Goal: Task Accomplishment & Management: Manage account settings

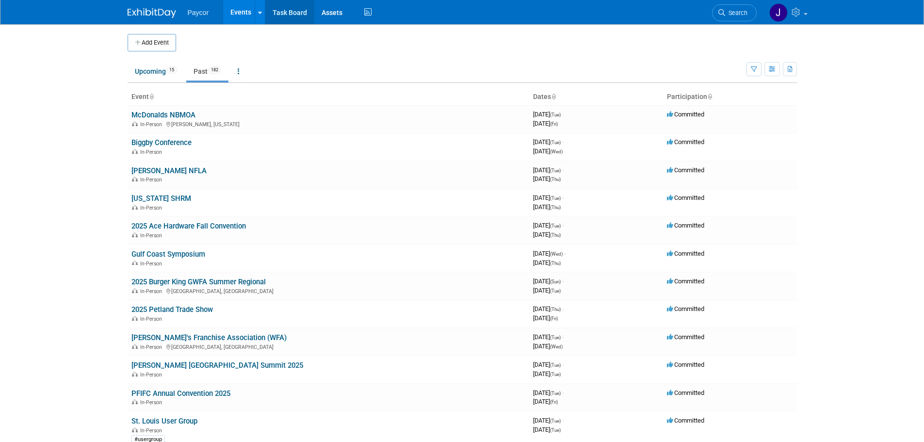
click at [294, 15] on link "Task Board" at bounding box center [289, 12] width 49 height 24
click at [156, 43] on button "Add Event" at bounding box center [152, 42] width 49 height 17
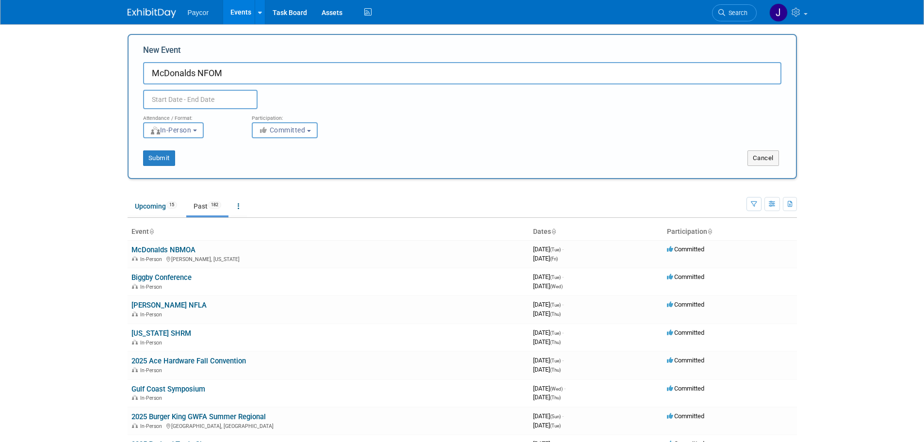
type input "McDonalds NFOM"
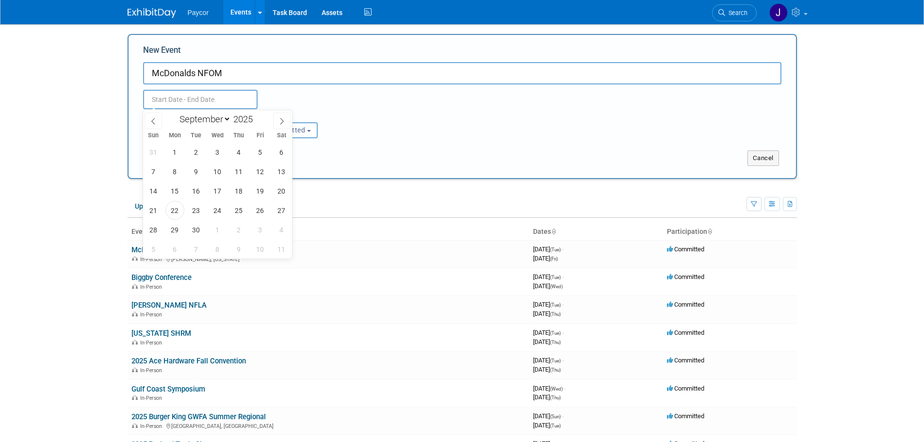
click at [182, 96] on input "text" at bounding box center [200, 99] width 114 height 19
click at [280, 121] on icon at bounding box center [281, 121] width 7 height 7
select select "9"
click at [204, 193] on span "14" at bounding box center [196, 190] width 19 height 19
click at [214, 193] on span "15" at bounding box center [217, 190] width 19 height 19
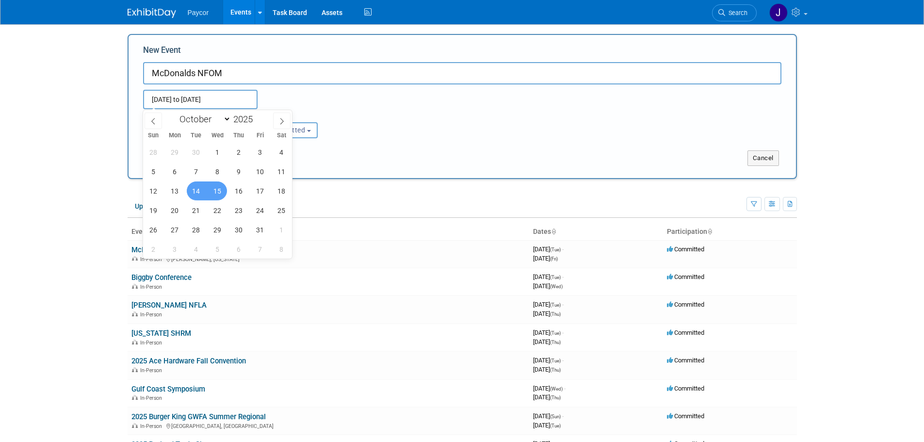
type input "Oct 14, 2025 to Oct 15, 2025"
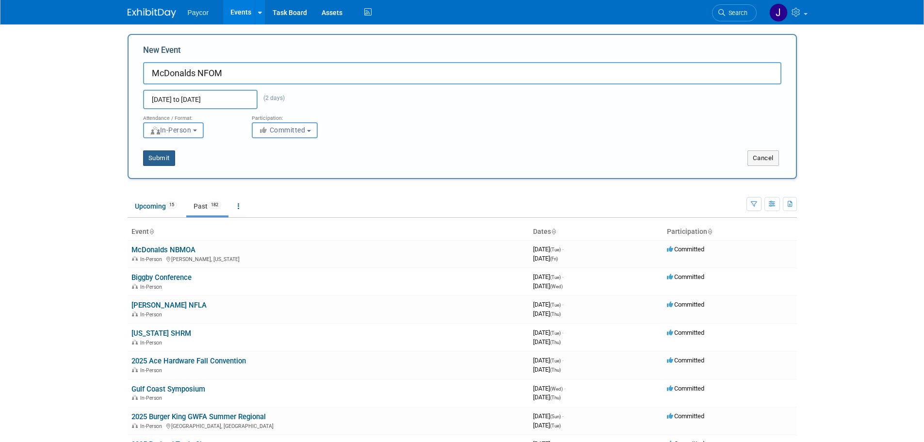
click at [167, 159] on button "Submit" at bounding box center [159, 158] width 32 height 16
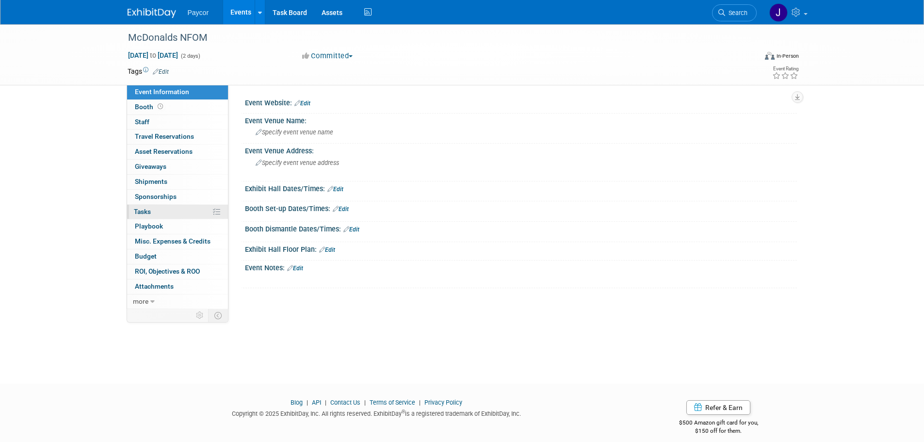
click at [166, 211] on link "0% Tasks 0%" at bounding box center [177, 212] width 101 height 15
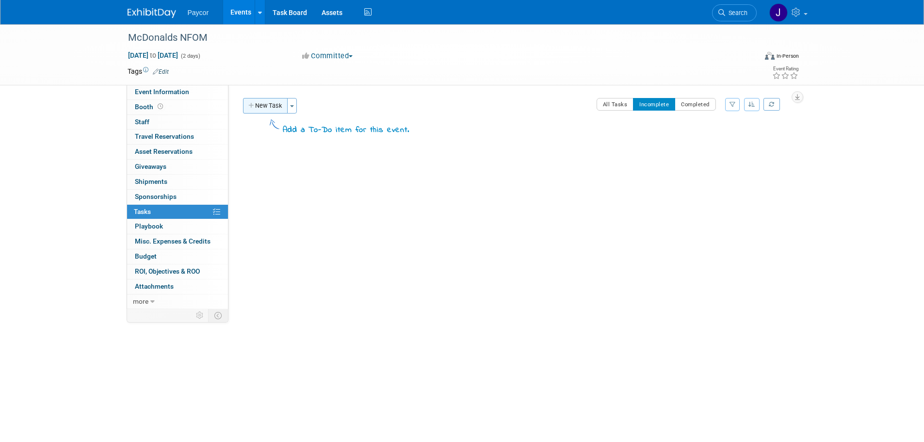
click at [272, 105] on button "New Task" at bounding box center [265, 106] width 45 height 16
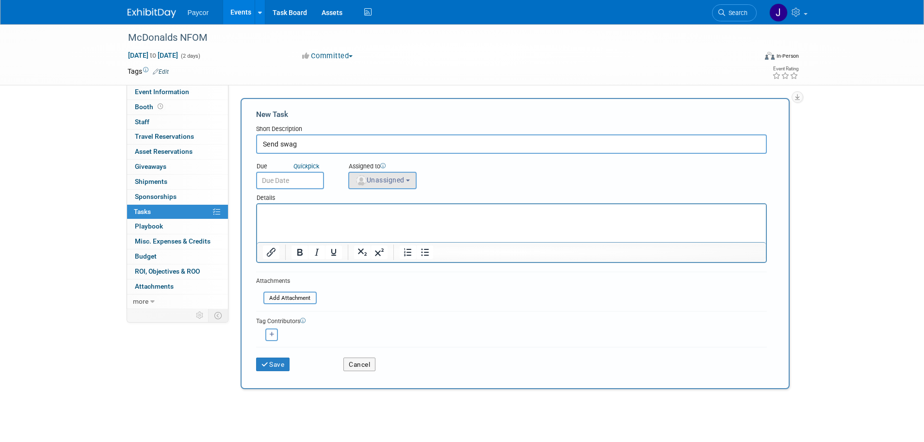
type input "Send swag"
click at [377, 178] on span "Unassigned" at bounding box center [379, 180] width 49 height 8
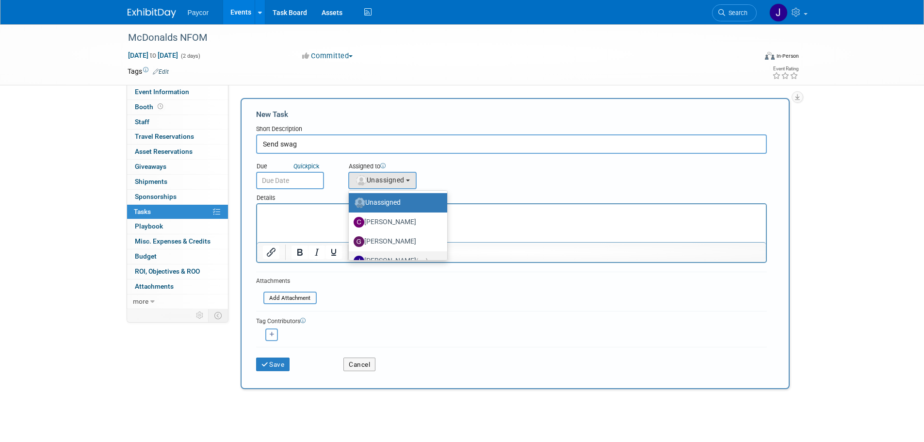
click at [392, 256] on label "Jenny Campbell (me)" at bounding box center [396, 261] width 84 height 16
click at [350, 257] on input "Jenny Campbell (me)" at bounding box center [347, 260] width 6 height 6
select select "5fa4a4d0-7ecb-44c4-b541-fab562a46234"
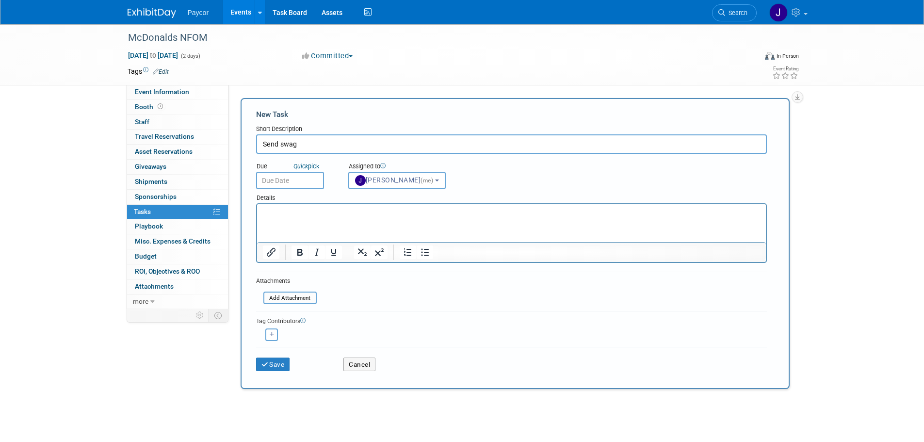
click at [285, 181] on input "text" at bounding box center [290, 180] width 68 height 17
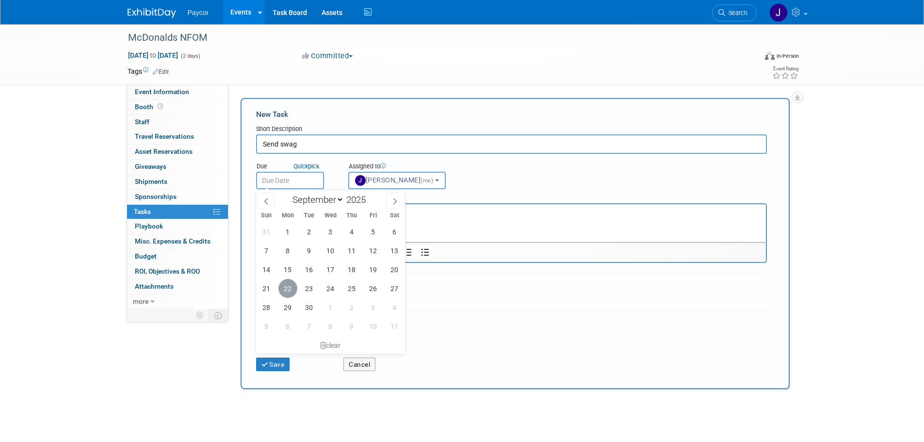
click at [292, 287] on span "22" at bounding box center [287, 288] width 19 height 19
type input "Sep 22, 2025"
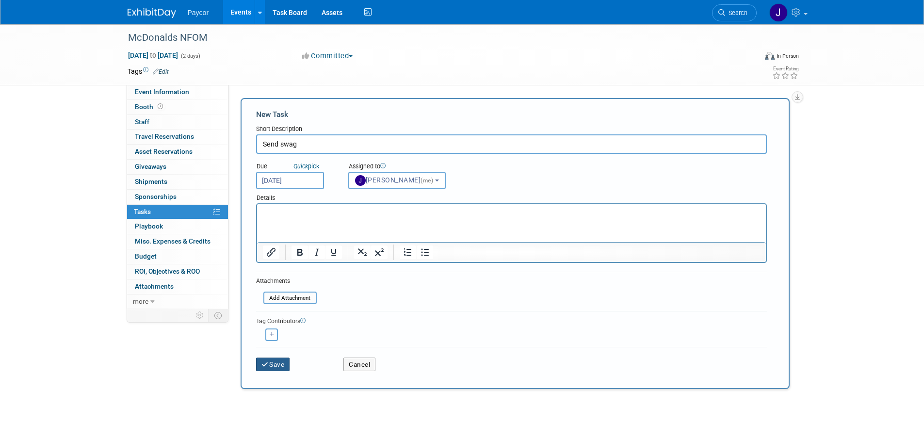
click at [278, 363] on button "Save" at bounding box center [273, 364] width 34 height 14
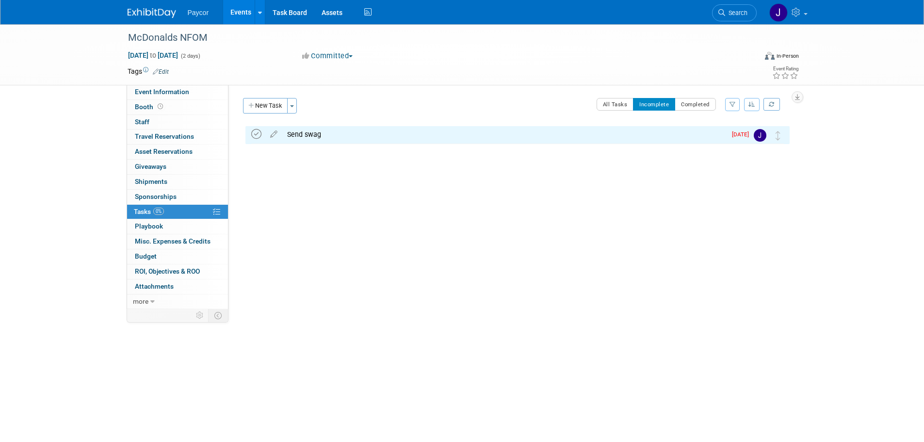
click at [257, 135] on icon at bounding box center [256, 134] width 10 height 10
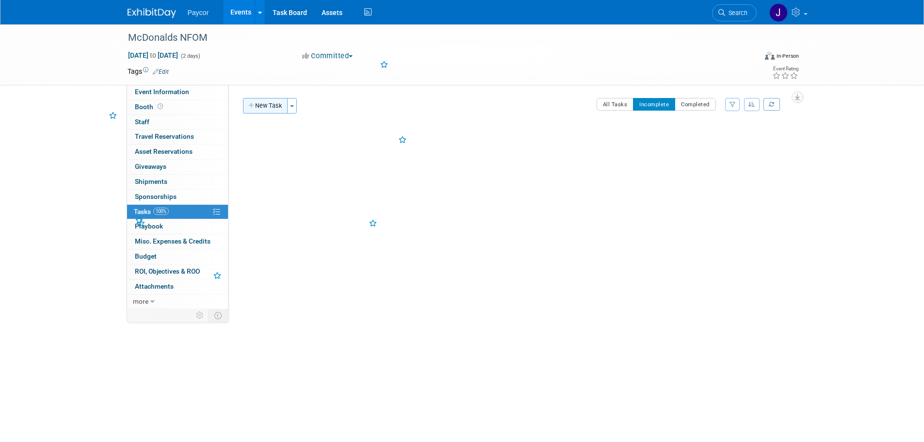
click at [266, 111] on button "New Task" at bounding box center [265, 106] width 45 height 16
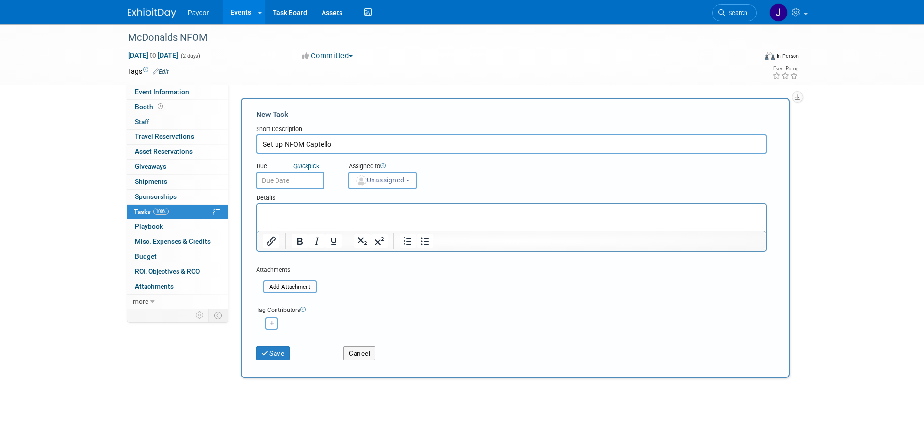
type input "Set up NFOM Captello"
click at [288, 183] on input "text" at bounding box center [290, 180] width 68 height 17
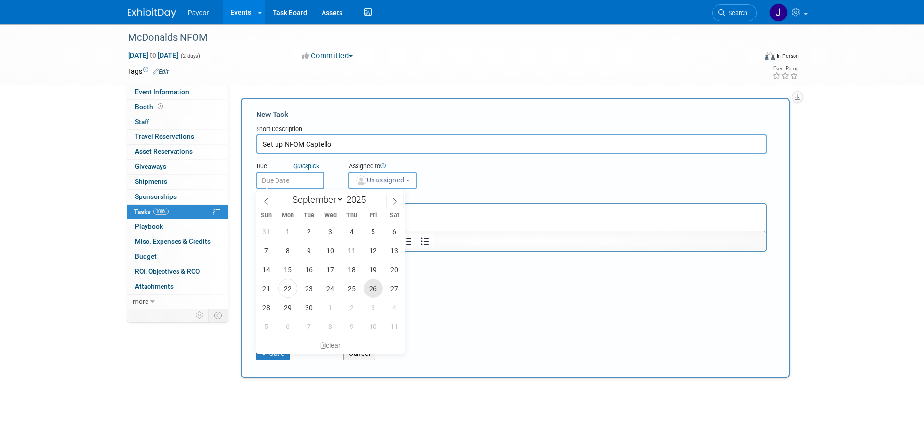
click at [369, 289] on span "26" at bounding box center [373, 288] width 19 height 19
type input "Sep 26, 2025"
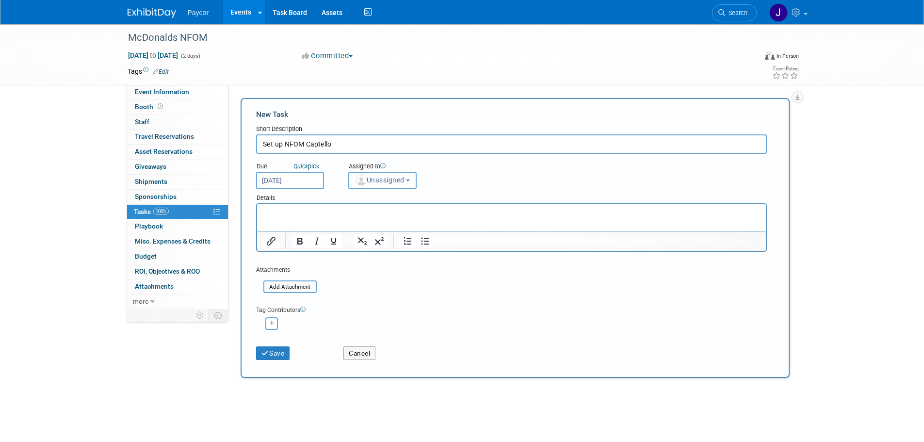
click at [390, 179] on span "Unassigned" at bounding box center [379, 180] width 49 height 8
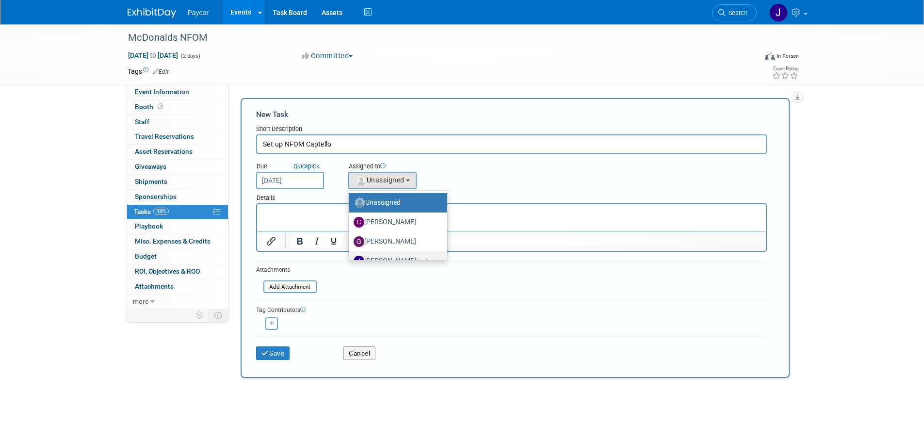
click at [396, 255] on label "Jenny Campbell (me)" at bounding box center [396, 261] width 84 height 16
click at [350, 257] on input "Jenny Campbell (me)" at bounding box center [347, 260] width 6 height 6
select select "5fa4a4d0-7ecb-44c4-b541-fab562a46234"
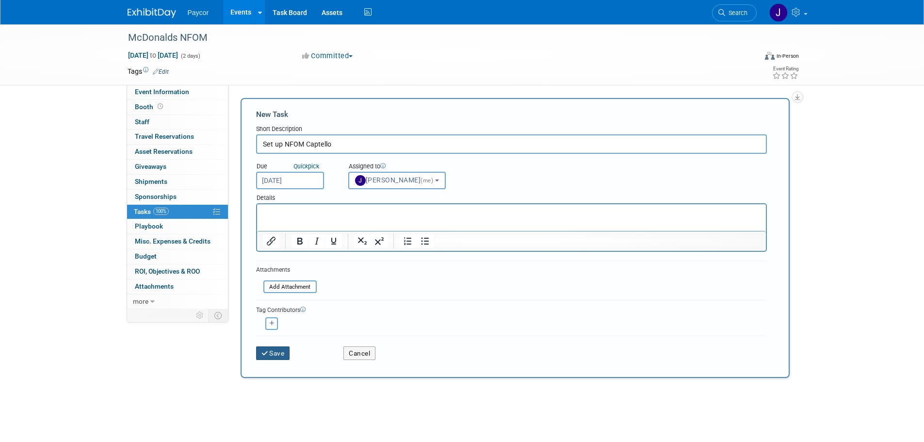
click at [272, 351] on button "Save" at bounding box center [273, 353] width 34 height 14
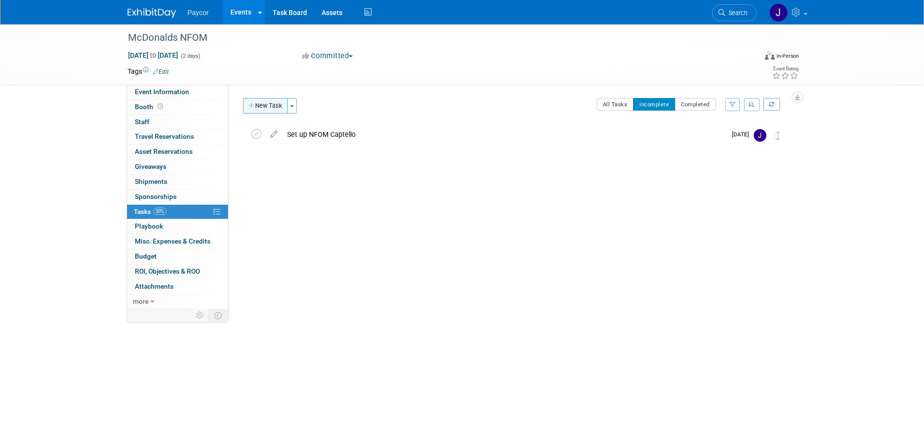
click at [271, 102] on button "New Task" at bounding box center [265, 106] width 45 height 16
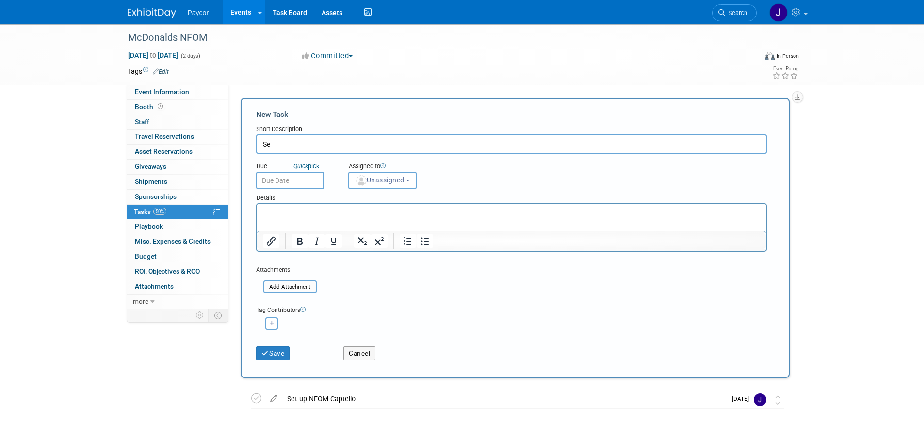
type input "S"
type input "Set up Marketo"
click at [294, 179] on input "text" at bounding box center [290, 180] width 68 height 17
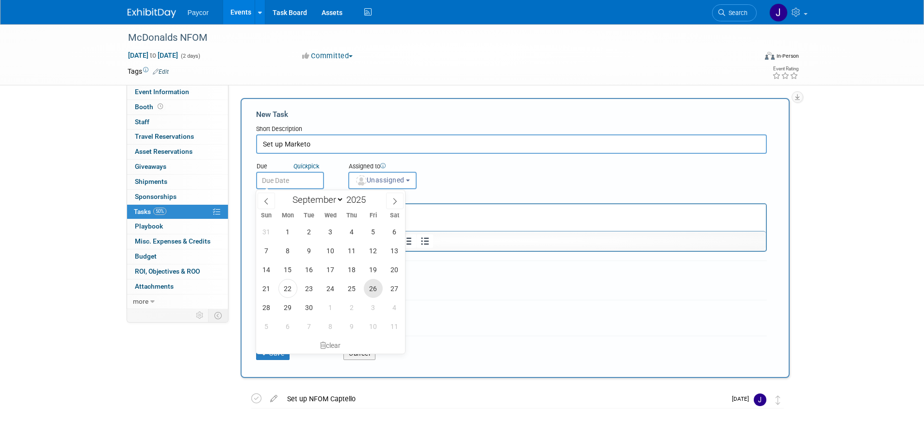
click at [372, 290] on span "26" at bounding box center [373, 288] width 19 height 19
type input "Sep 26, 2025"
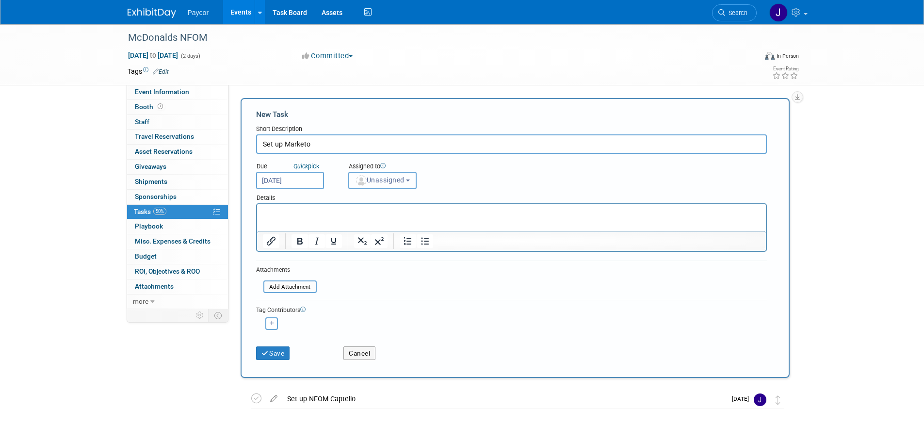
click at [395, 179] on span "Unassigned" at bounding box center [379, 180] width 49 height 8
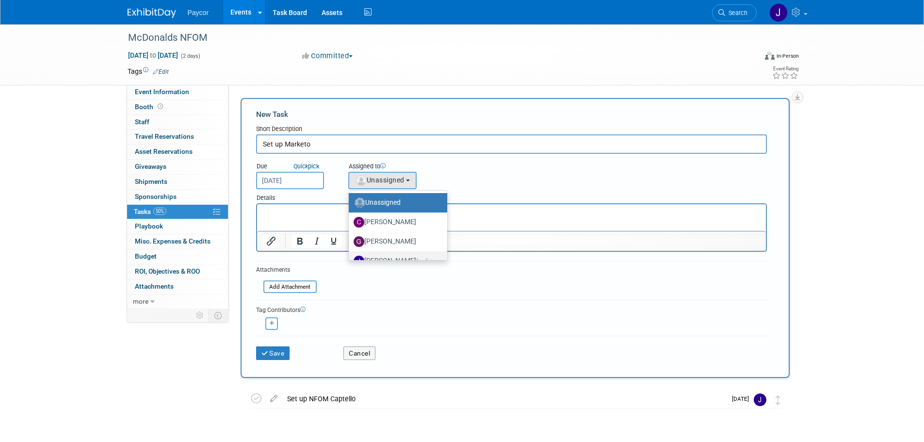
click at [391, 257] on label "Jenny Campbell (me)" at bounding box center [396, 261] width 84 height 16
click at [350, 257] on input "Jenny Campbell (me)" at bounding box center [347, 260] width 6 height 6
select select "5fa4a4d0-7ecb-44c4-b541-fab562a46234"
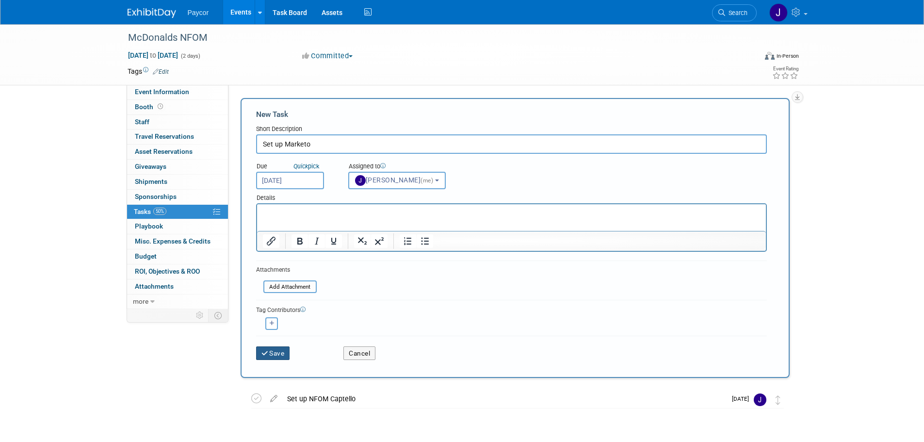
click at [275, 353] on button "Save" at bounding box center [273, 353] width 34 height 14
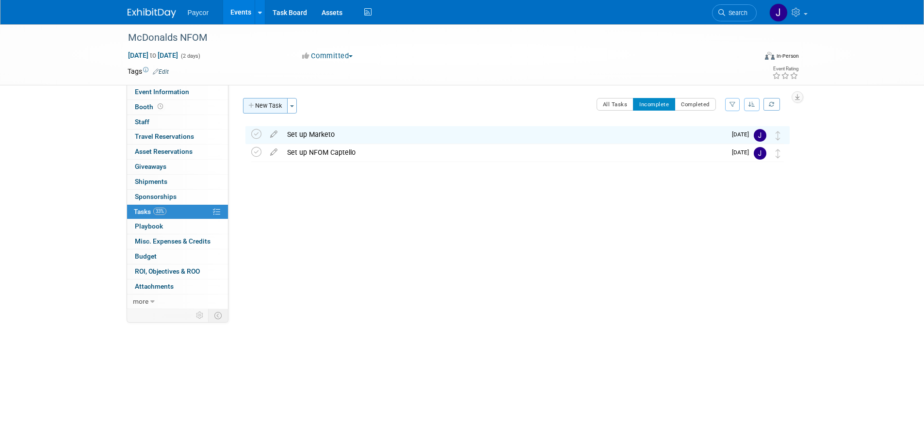
click at [276, 106] on button "New Task" at bounding box center [265, 106] width 45 height 16
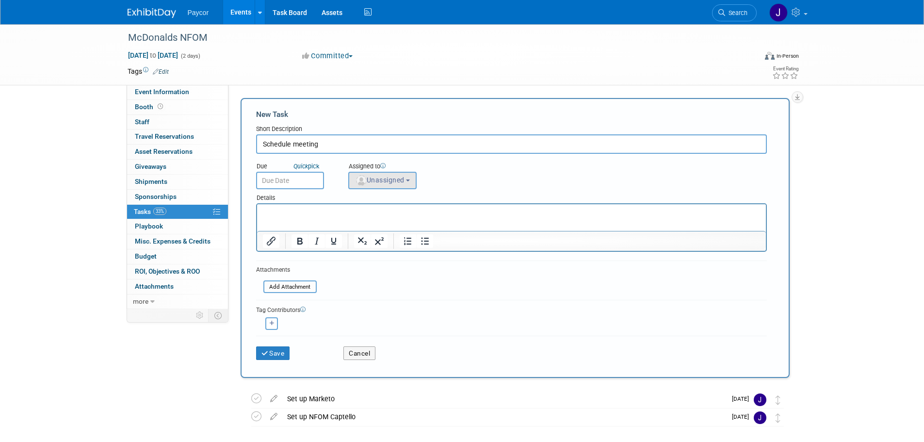
type input "Schedule meeting"
click at [374, 185] on button "Unassigned" at bounding box center [382, 180] width 69 height 17
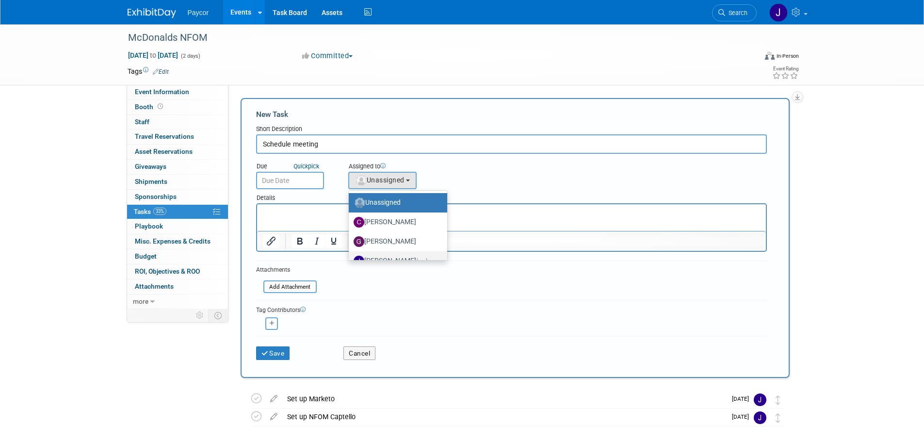
click at [390, 254] on label "Jenny Campbell (me)" at bounding box center [396, 261] width 84 height 16
click at [350, 257] on input "Jenny Campbell (me)" at bounding box center [347, 260] width 6 height 6
select select "5fa4a4d0-7ecb-44c4-b541-fab562a46234"
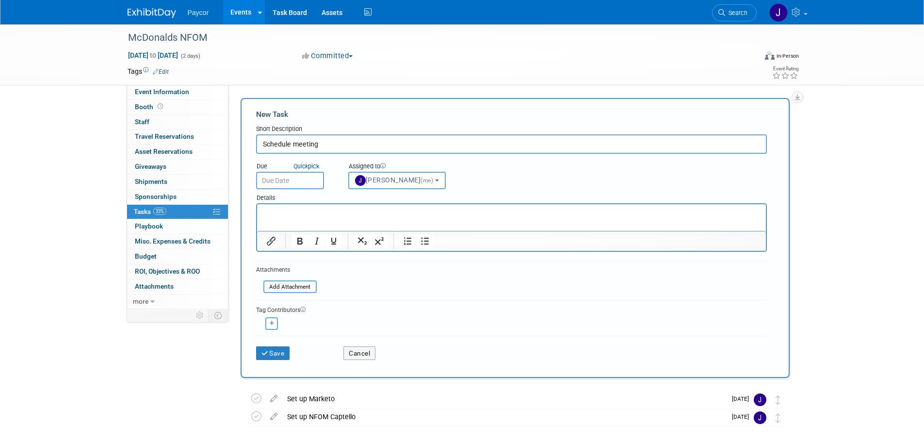
click at [287, 180] on input "text" at bounding box center [290, 180] width 68 height 17
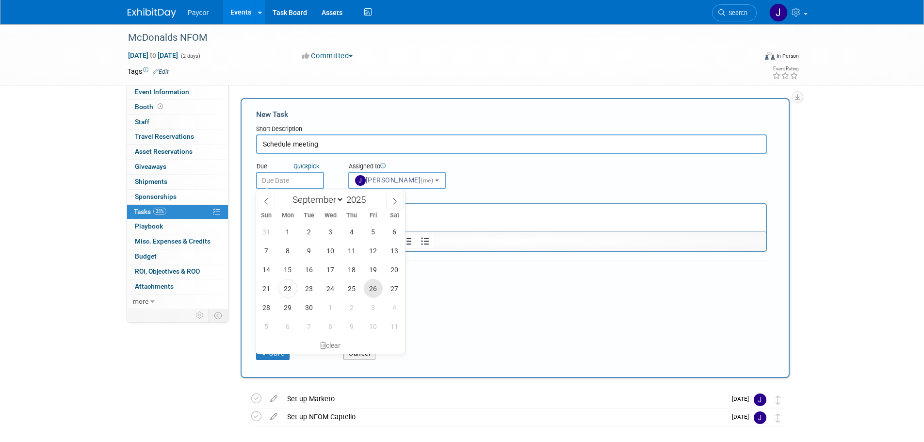
click at [371, 292] on span "26" at bounding box center [373, 288] width 19 height 19
type input "Sep 26, 2025"
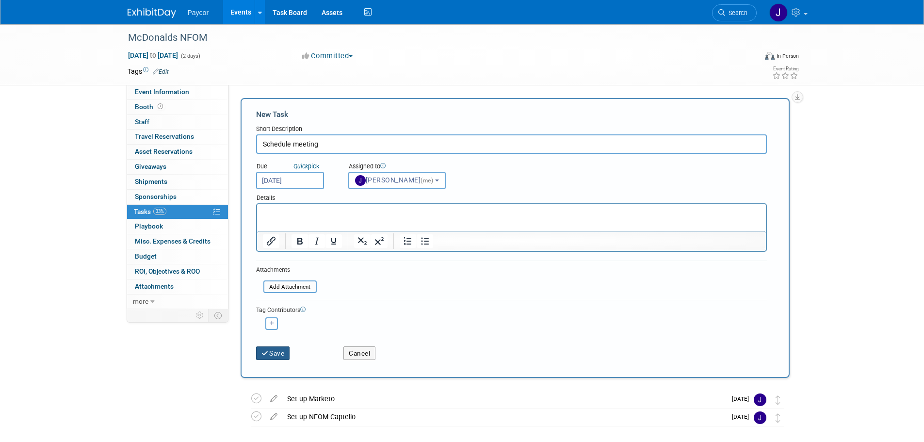
click at [280, 352] on button "Save" at bounding box center [273, 353] width 34 height 14
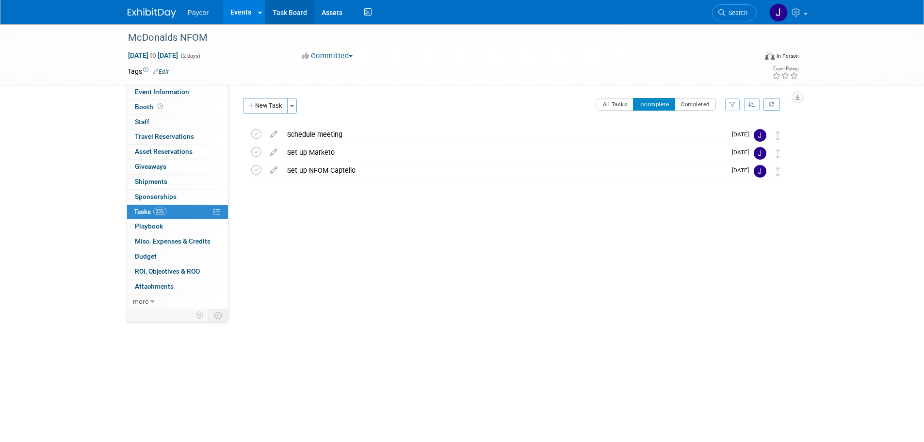
click at [283, 11] on link "Task Board" at bounding box center [289, 12] width 49 height 24
